Goal: Task Accomplishment & Management: Complete application form

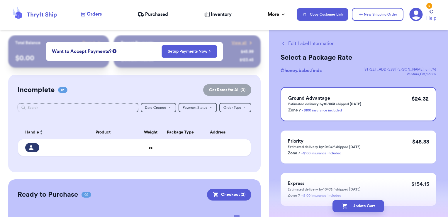
click at [99, 13] on span "Orders" at bounding box center [94, 14] width 15 height 7
click at [164, 13] on span "Purchased" at bounding box center [156, 14] width 23 height 7
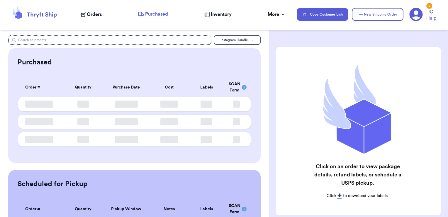
click at [99, 13] on span "Orders" at bounding box center [94, 14] width 15 height 7
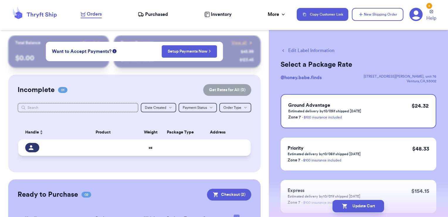
click at [122, 147] on div at bounding box center [103, 147] width 63 height 1
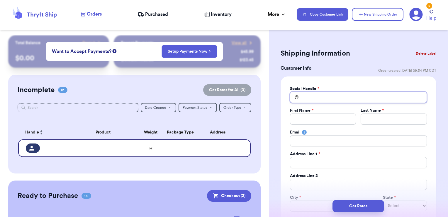
click at [337, 99] on input "Total Amount Paid" at bounding box center [358, 97] width 137 height 11
type input "m"
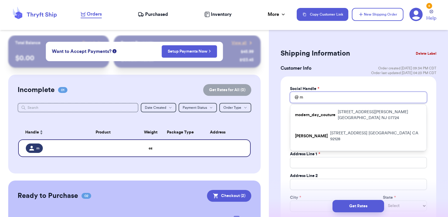
type input "mi"
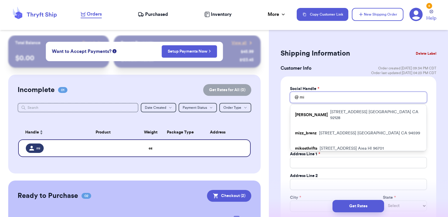
type input "mic"
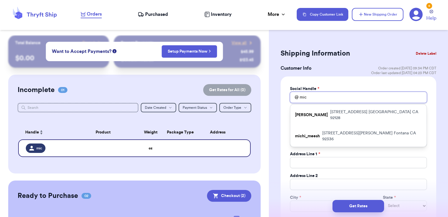
type input "mick"
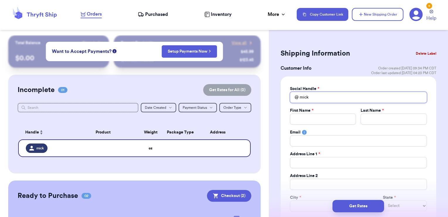
type input "mic"
type input "mi"
type input "m"
type input "mc"
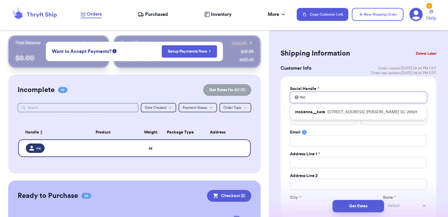
type input "mck"
click at [336, 111] on p "[STREET_ADDRESS][PERSON_NAME]" at bounding box center [373, 112] width 90 height 6
type input "mckenna__kate"
type input "[PERSON_NAME]"
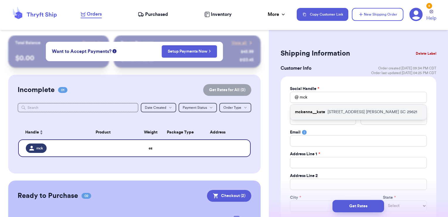
type input "[EMAIL_ADDRESS][DOMAIN_NAME]"
type input "[STREET_ADDRESS]"
type input "[PERSON_NAME]"
select select "SC"
type input "29621"
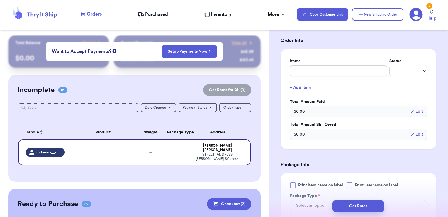
scroll to position [235, 0]
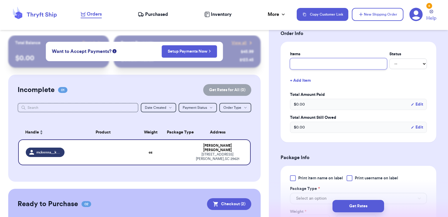
click at [320, 64] on input "text" at bounding box center [338, 63] width 97 height 11
type input "F"
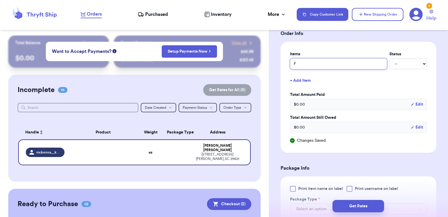
type input "FP"
type input "FP b"
type input "FP br"
type input "FP bro"
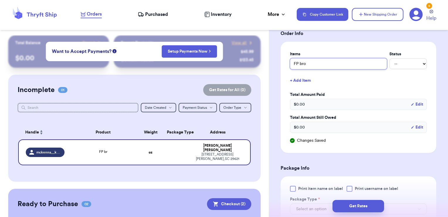
type input "[PERSON_NAME]"
type input "FP broke"
type input "FP broken"
type input "FP broken j"
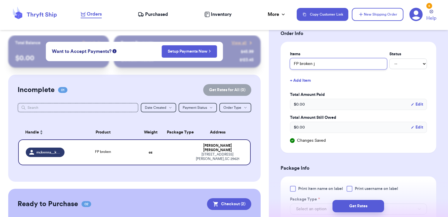
type input "FP broken ja"
type input "FP broken jac"
type input "FP broken jack"
type input "FP broken jacke"
type input "FP broken jacker"
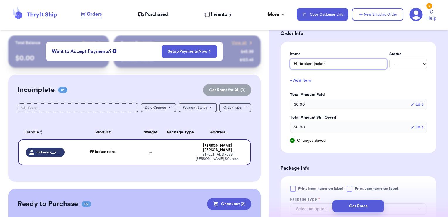
type input "FP broken jacker"
click at [306, 78] on button "+ Add Item" at bounding box center [359, 80] width 142 height 13
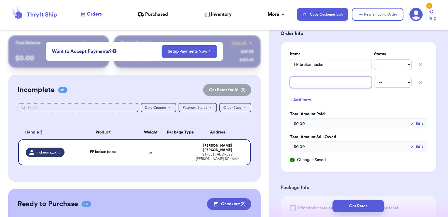
click at [305, 84] on input "text" at bounding box center [331, 82] width 82 height 11
type input "b"
type input "bo"
type input "boy"
type input "boyl"
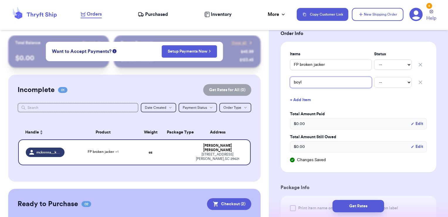
type input "boylu"
type input "boylue"
type input "boylues"
type input "boylue"
type input "boylu"
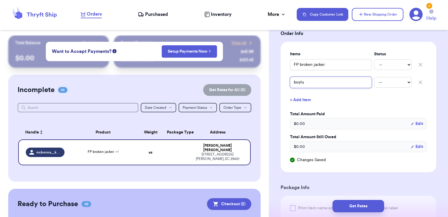
type input "boyl"
type input "boy"
type input "boys"
type input "boysl"
type input "boysli"
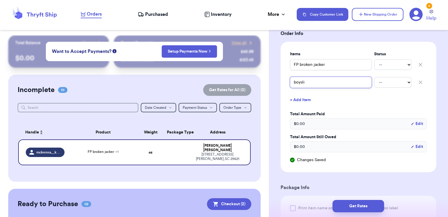
type input "boyslie"
type input "boyslie s"
type input "boyslie sw"
type input "boyslie swe"
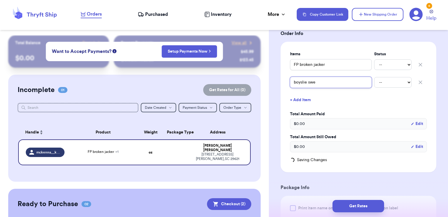
type input "boyslie swea"
type input "boyslie swear"
type input "boyslie swear p"
type input "boyslie swear"
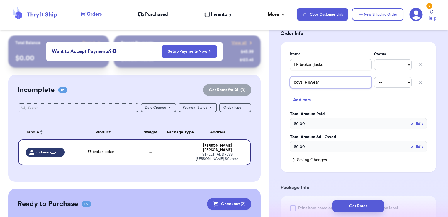
type input "boyslie swear"
type input "boyslie swea"
type input "boyslie sweat"
type input "boyslie sweat p"
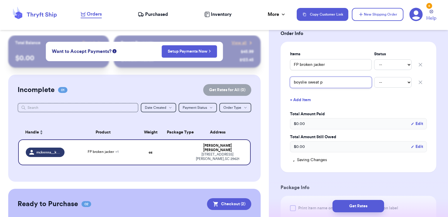
type input "boyslie sweat pa"
type input "boyslie sweat pan"
type input "boyslie sweat pant"
type input "boyslie sweat pants"
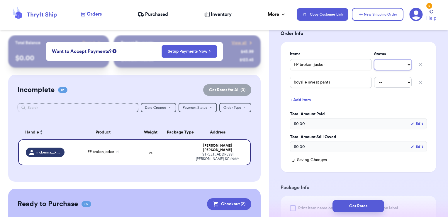
click at [401, 62] on select "-- Paid Owes" at bounding box center [393, 64] width 38 height 11
select select "paid"
click at [374, 59] on select "-- Paid Owes" at bounding box center [393, 64] width 38 height 11
click at [395, 82] on select "-- Paid Owes" at bounding box center [393, 82] width 38 height 11
select select "paid"
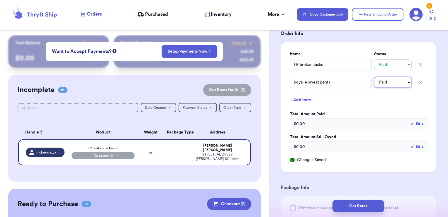
click at [374, 77] on select "-- Paid Owes" at bounding box center [393, 82] width 38 height 11
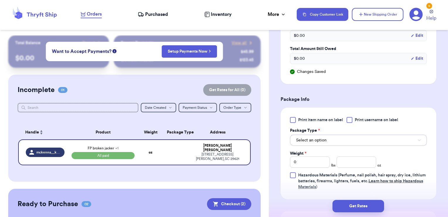
click at [341, 134] on button "Select an option" at bounding box center [358, 139] width 137 height 11
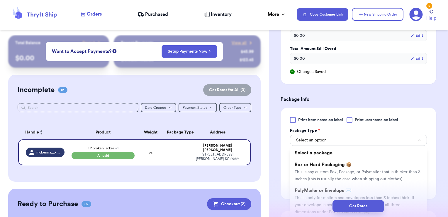
click at [312, 196] on div "Get Rates" at bounding box center [358, 206] width 179 height 22
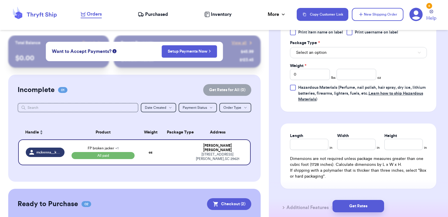
scroll to position [411, 0]
click at [340, 51] on button "Select an option" at bounding box center [358, 51] width 137 height 11
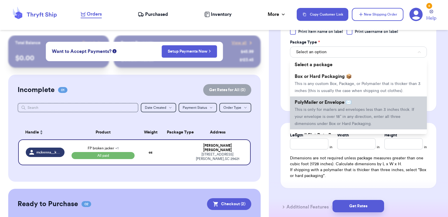
click at [331, 104] on span "PolyMailer or Envelope ✉️" at bounding box center [323, 102] width 57 height 5
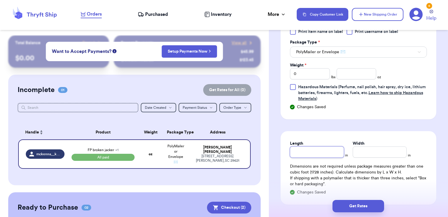
click at [334, 148] on input "Length" at bounding box center [317, 151] width 54 height 11
type input "1"
type input "15"
type input "1"
type input "12"
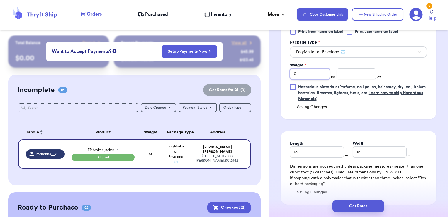
click at [323, 70] on input "0" at bounding box center [310, 73] width 40 height 11
type input "3"
click at [361, 77] on input "number" at bounding box center [357, 73] width 40 height 11
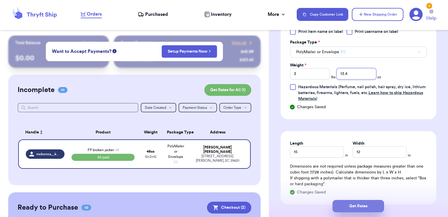
type input "13.4"
click at [356, 205] on button "Get Rates" at bounding box center [359, 205] width 52 height 12
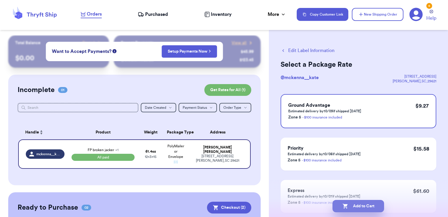
click at [362, 208] on button "Add to Cart" at bounding box center [359, 205] width 52 height 12
checkbox input "true"
